Goal: Contribute content: Contribute content

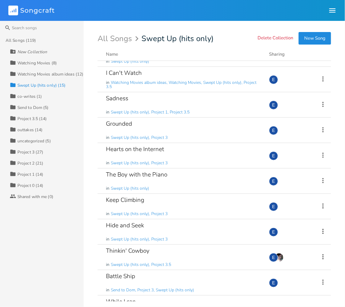
scroll to position [140, 0]
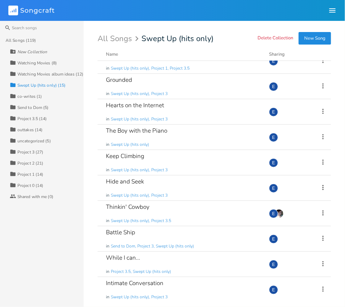
click at [31, 62] on div "Watching Movies (8)" at bounding box center [36, 63] width 39 height 4
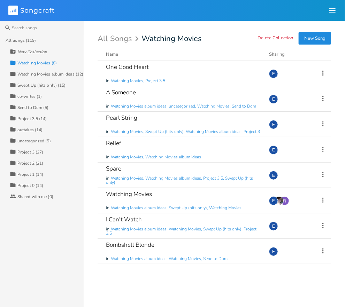
click at [43, 72] on div "Watching Movies album ideas (12)" at bounding box center [50, 74] width 66 height 4
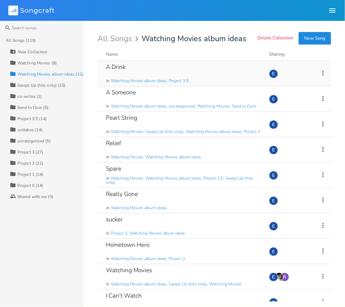
click at [131, 72] on div "A Drink in Watching Movies album ideas, Project 3.5" at bounding box center [183, 73] width 155 height 25
click at [324, 74] on icon at bounding box center [323, 73] width 8 height 8
click at [297, 107] on span "Collection Collections" at bounding box center [284, 107] width 28 height 5
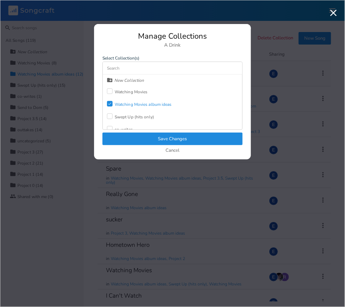
click at [109, 104] on icon "Check" at bounding box center [110, 104] width 4 height 4
click at [145, 138] on button "Save Changes" at bounding box center [172, 139] width 140 height 13
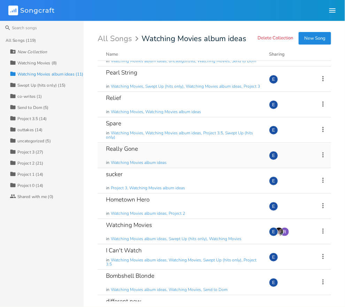
scroll to position [38, 0]
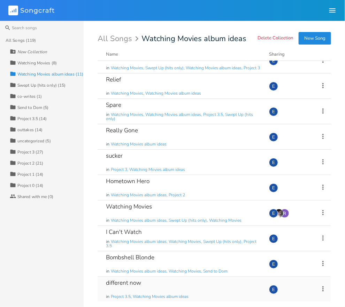
click at [133, 291] on div "different now in Project 3.5, Watching Movies album ideas" at bounding box center [183, 289] width 155 height 25
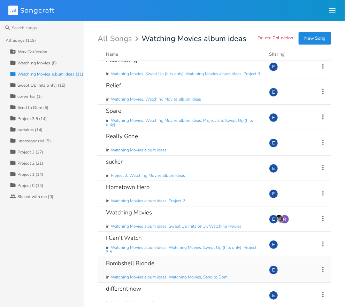
scroll to position [38, 0]
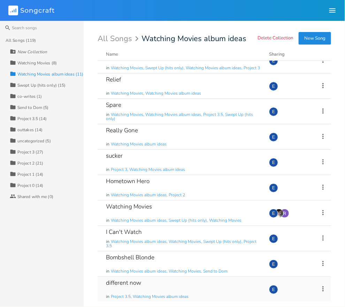
click at [323, 289] on icon at bounding box center [322, 288] width 1 height 5
click at [291, 248] on span "Collection Collections" at bounding box center [284, 245] width 28 height 5
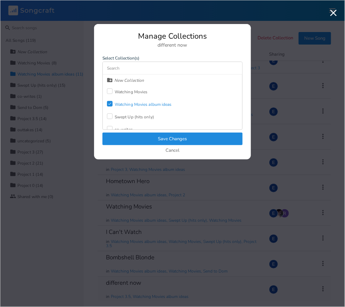
click at [110, 103] on icon at bounding box center [109, 104] width 3 height 2
click at [149, 137] on button "Save Changes" at bounding box center [172, 139] width 140 height 13
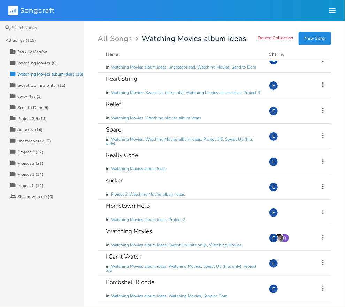
scroll to position [13, 0]
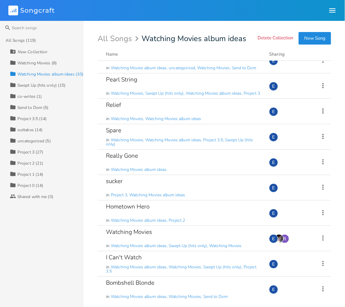
click at [47, 61] on div "Watching Movies (8)" at bounding box center [36, 63] width 39 height 4
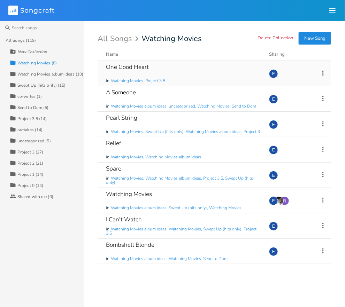
click at [199, 65] on div "One Good Heart in Watching Movies, Project 3.5" at bounding box center [183, 73] width 155 height 25
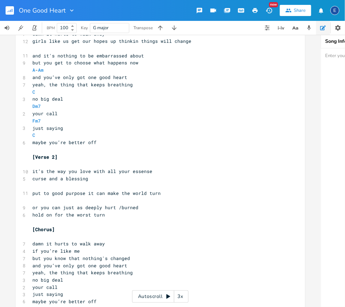
scroll to position [178, 0]
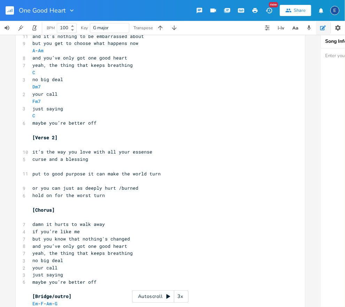
click at [130, 190] on span "or you can just as deeply hurt /burned" at bounding box center [85, 188] width 106 height 6
type textarea "hurt /"
drag, startPoint x: 120, startPoint y: 189, endPoint x: 103, endPoint y: 190, distance: 16.7
click at [103, 190] on span "or you can just as deeply hurt /burned" at bounding box center [85, 188] width 106 height 6
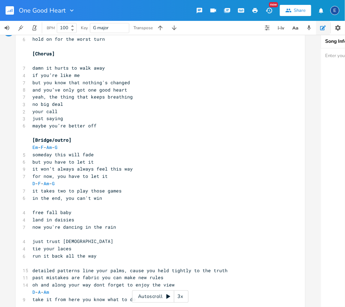
scroll to position [336, 0]
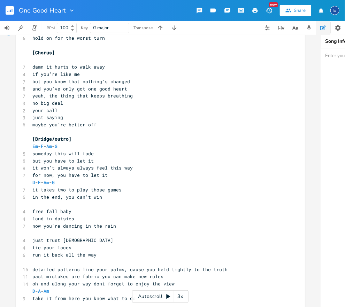
click at [58, 270] on span "detailed patterns line your palms, cause you held tightly to the truth" at bounding box center [129, 270] width 195 height 6
type textarea "detailed"
drag, startPoint x: 57, startPoint y: 270, endPoint x: 33, endPoint y: 271, distance: 24.7
click at [33, 271] on span "detailed patterns line your palms, cause you held tightly to the truth" at bounding box center [129, 270] width 195 height 6
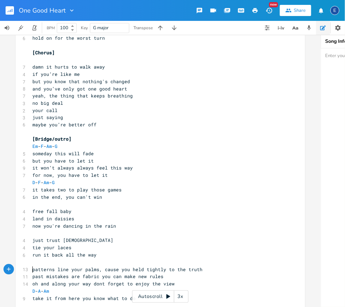
scroll to position [0, 0]
type textarea ", cause"
drag, startPoint x: 117, startPoint y: 270, endPoint x: 98, endPoint y: 272, distance: 19.9
click at [98, 272] on span "patterns line your palms, cause you held tightly to the truth" at bounding box center [117, 270] width 170 height 6
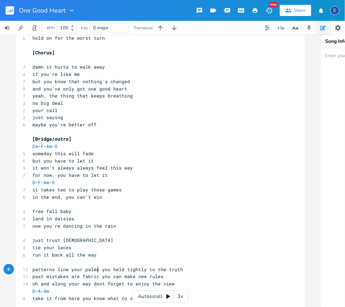
scroll to position [0, 0]
type textarea "W"
type textarea "where"
drag, startPoint x: 55, startPoint y: 272, endPoint x: 33, endPoint y: 272, distance: 21.6
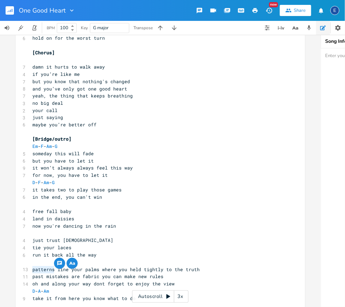
click at [33, 272] on span "patterns line your palms where you held tightly to the truth" at bounding box center [115, 270] width 167 height 6
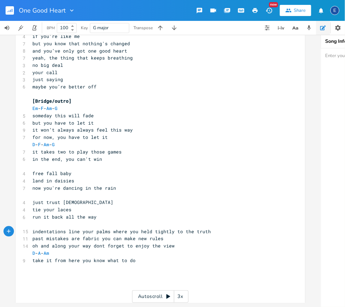
scroll to position [0, 0]
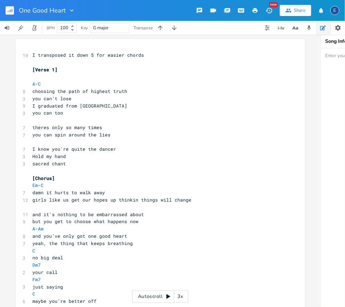
type textarea "indentations"
click at [7, 11] on rect "button" at bounding box center [10, 10] width 8 height 8
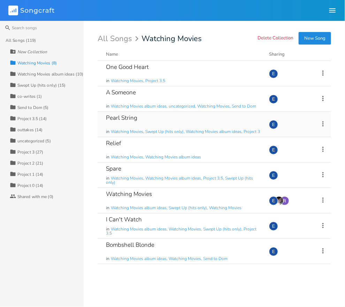
click at [168, 120] on div "Pearl String in Watching Movies, Swept Up (hits only), Watching Movies album id…" at bounding box center [183, 124] width 155 height 25
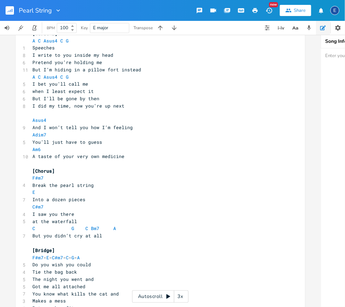
scroll to position [453, 0]
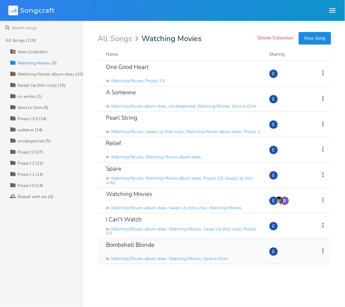
click at [144, 242] on div "Bombshell Blonde" at bounding box center [130, 245] width 48 height 6
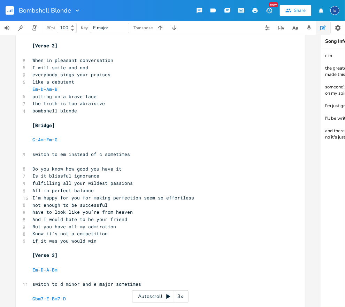
scroll to position [381, 0]
